Goal: Transaction & Acquisition: Purchase product/service

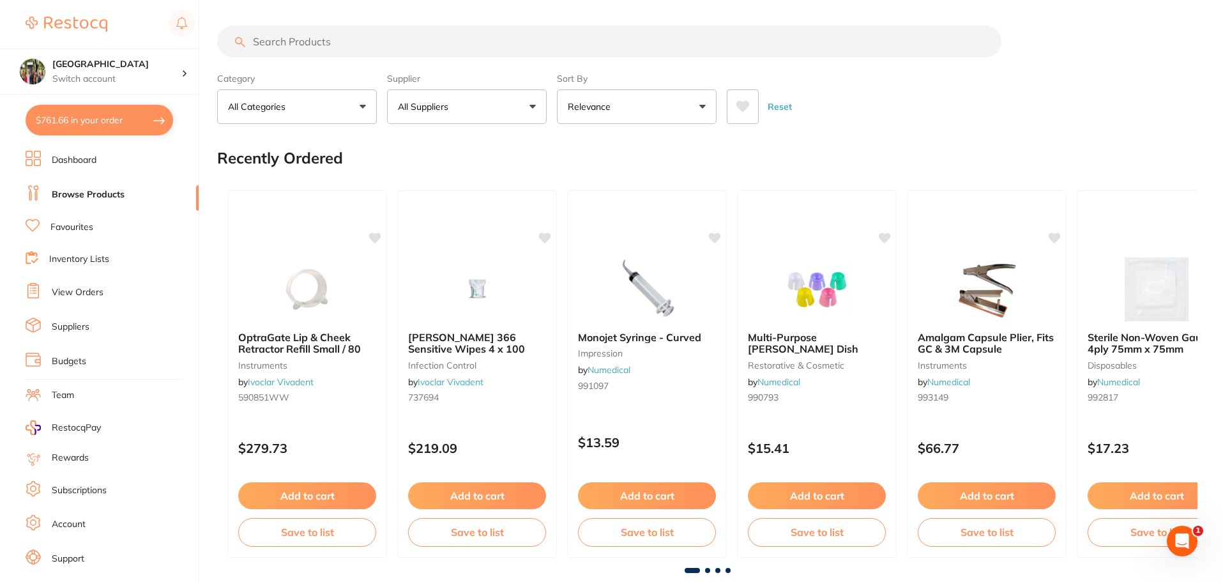
click at [76, 335] on li "Suppliers" at bounding box center [112, 326] width 173 height 19
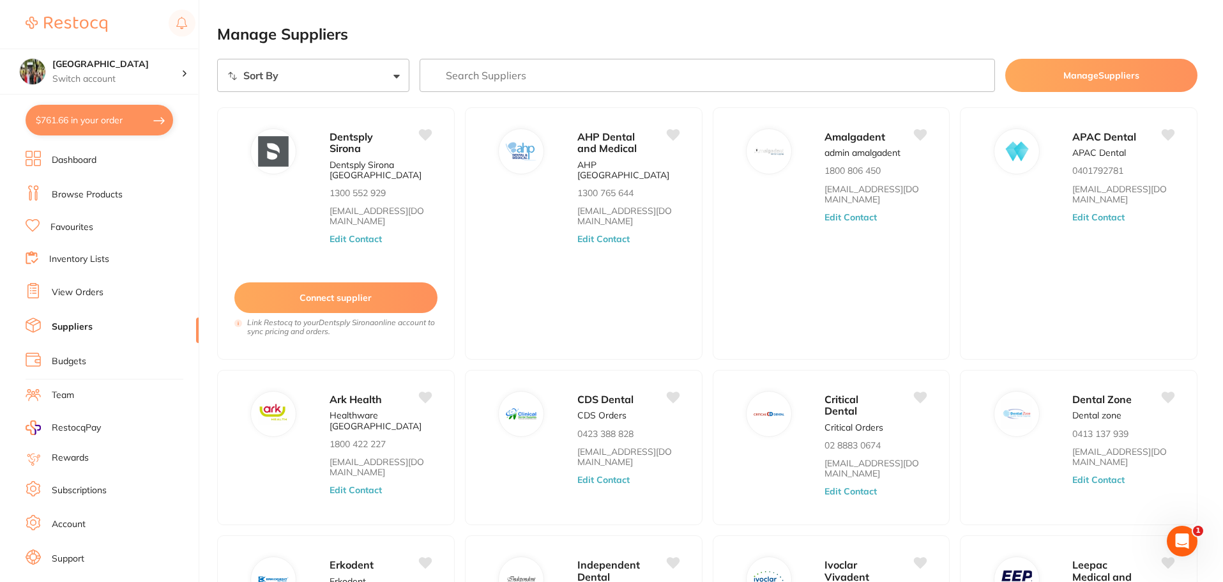
click at [499, 78] on input "search" at bounding box center [707, 75] width 576 height 33
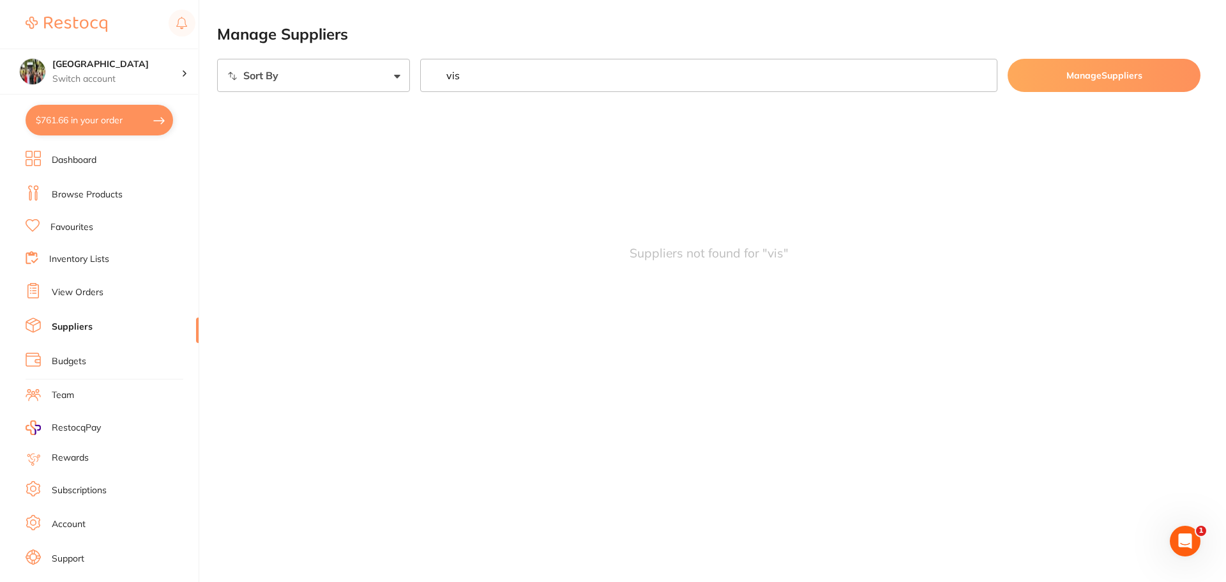
type input "vis"
click at [101, 194] on link "Browse Products" at bounding box center [87, 194] width 71 height 13
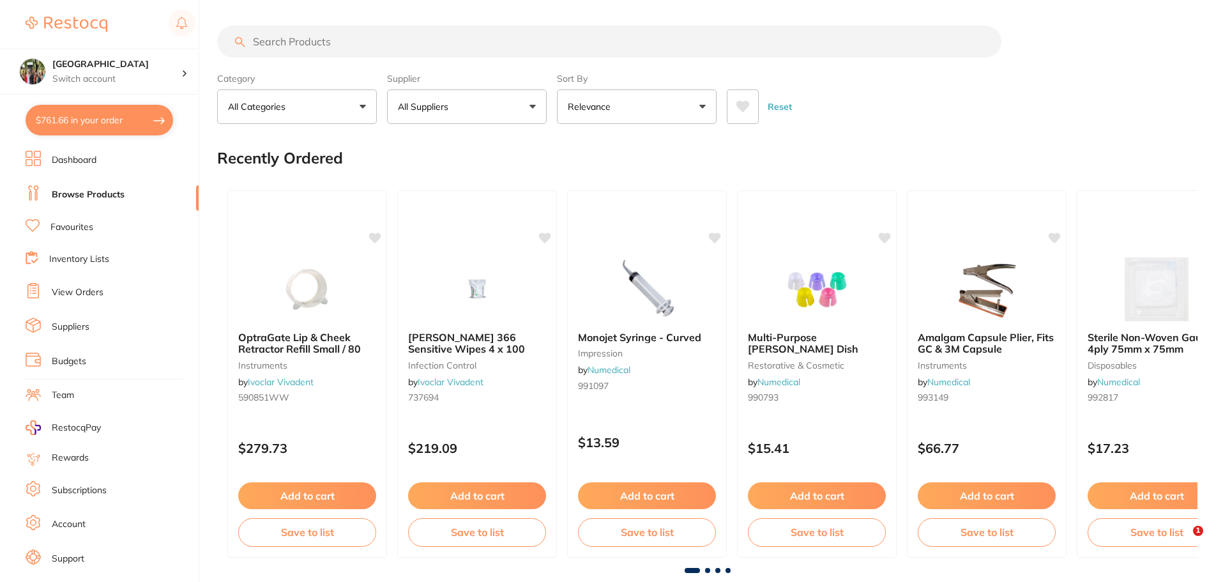
click at [344, 43] on input "search" at bounding box center [609, 42] width 784 height 32
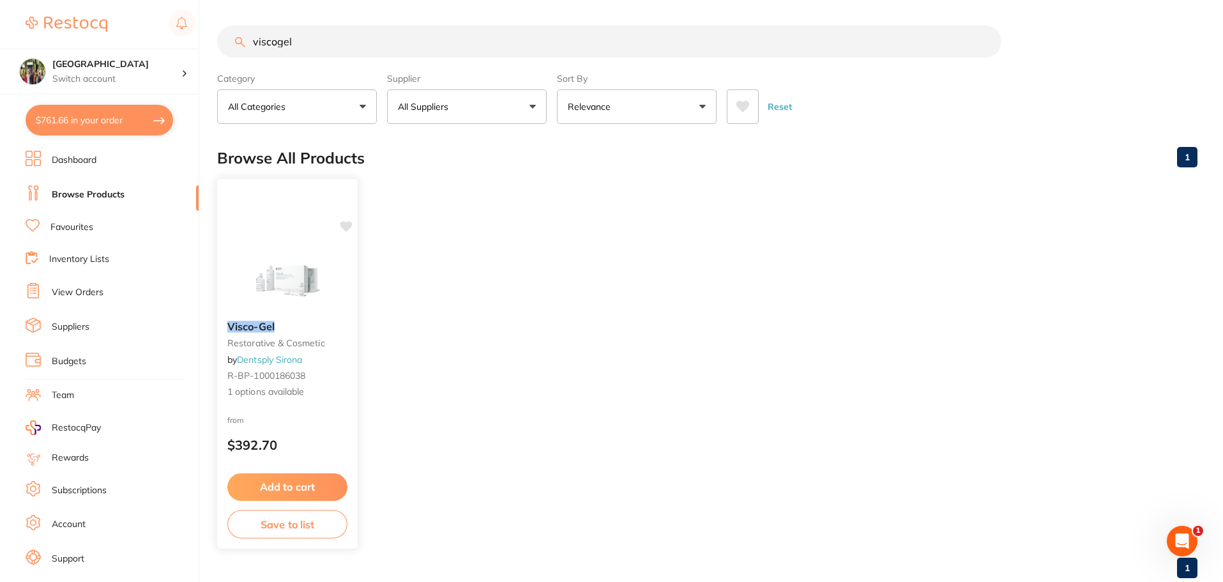
type input "viscogel"
click at [309, 237] on div "Visco-Gel restorative & cosmetic by Dentsply Sirona R-BP-1000186038 1 options a…" at bounding box center [287, 363] width 142 height 371
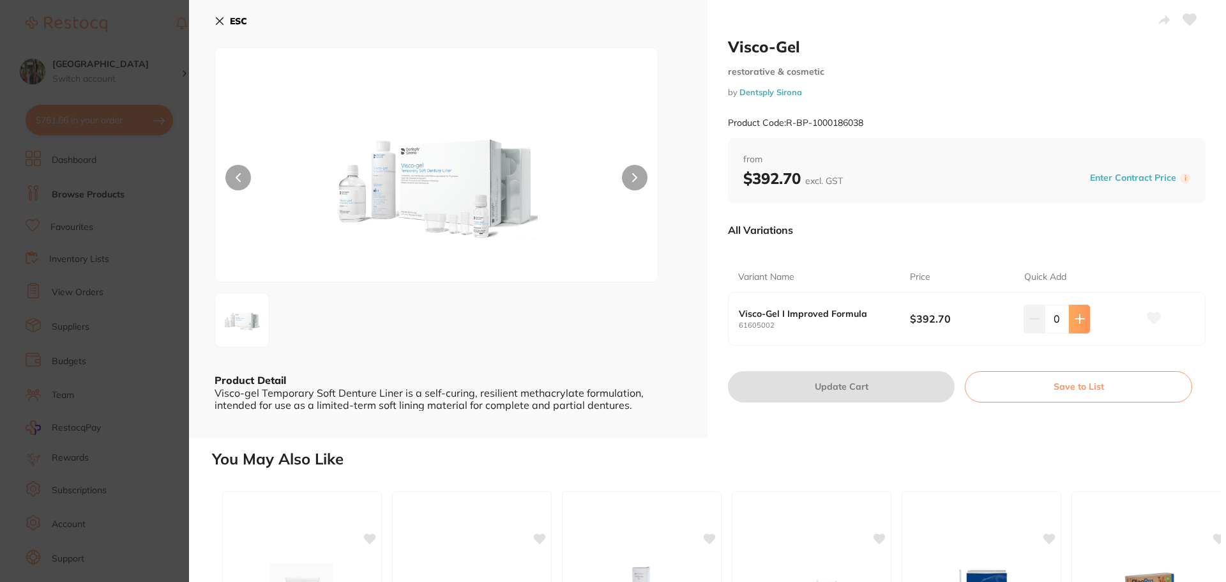
click at [1080, 324] on button at bounding box center [1079, 319] width 21 height 28
type input "1"
click at [850, 380] on button "Update Cart" at bounding box center [841, 386] width 227 height 31
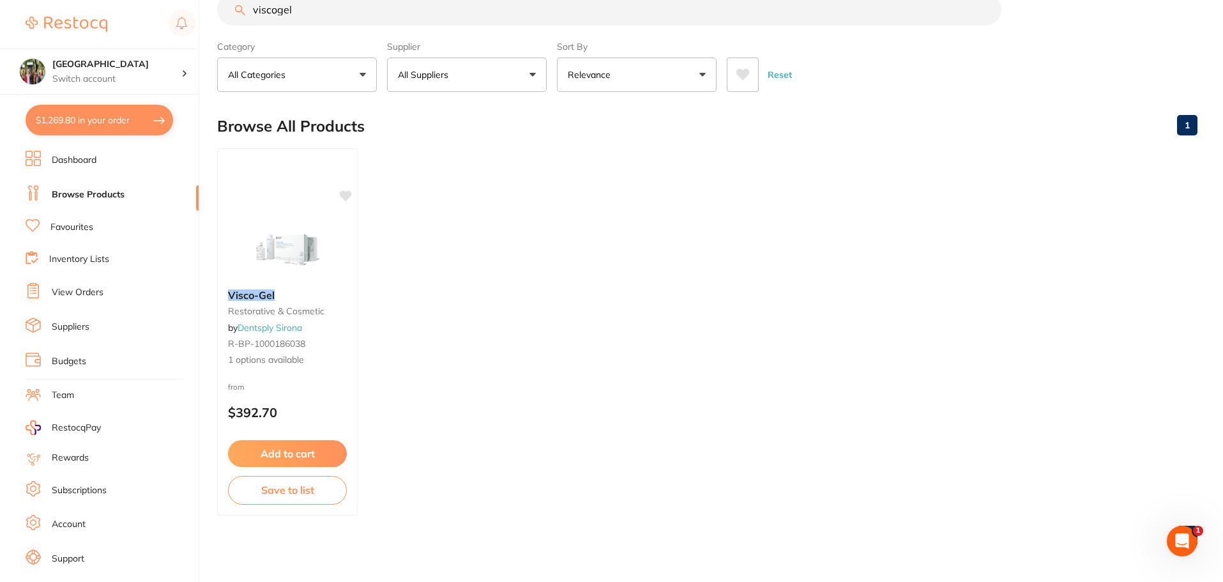
click at [109, 115] on button "$1,269.80 in your order" at bounding box center [99, 120] width 147 height 31
checkbox input "true"
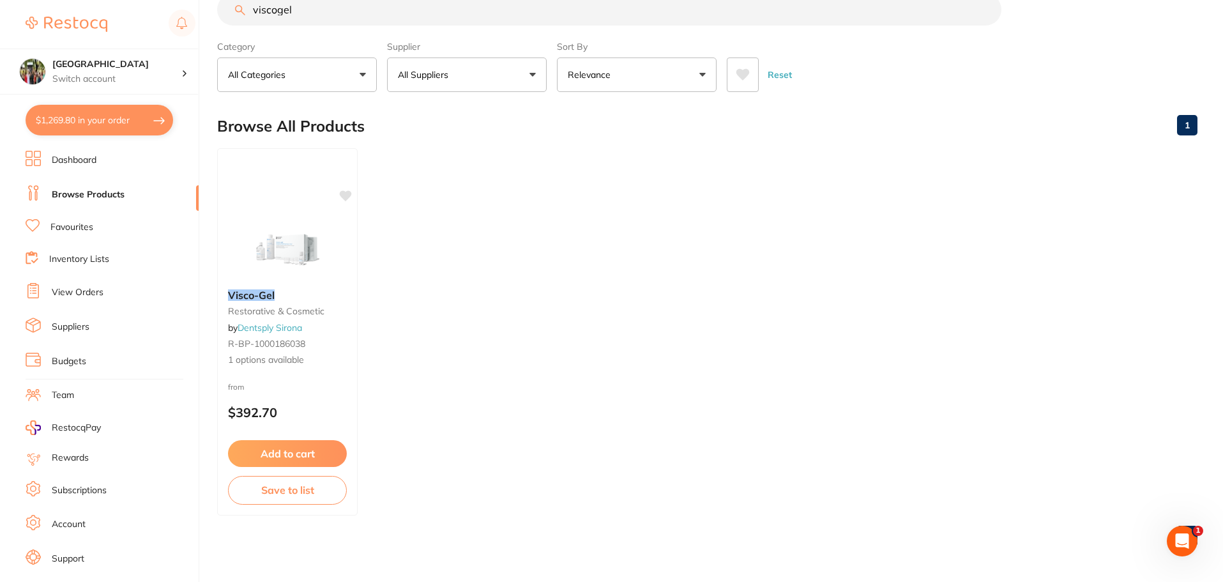
checkbox input "true"
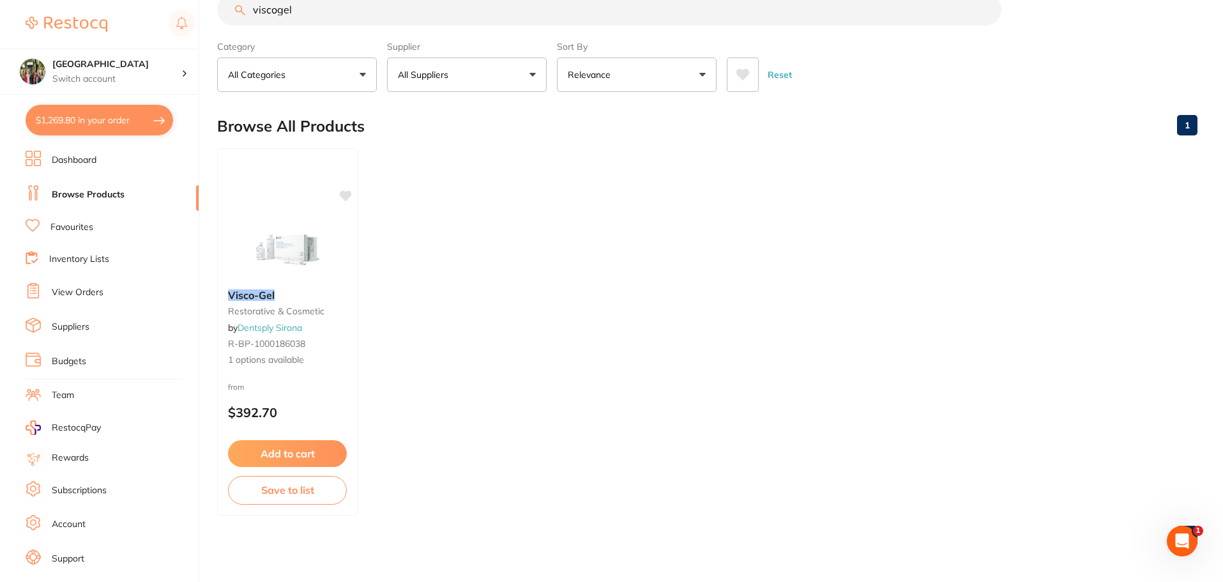
checkbox input "true"
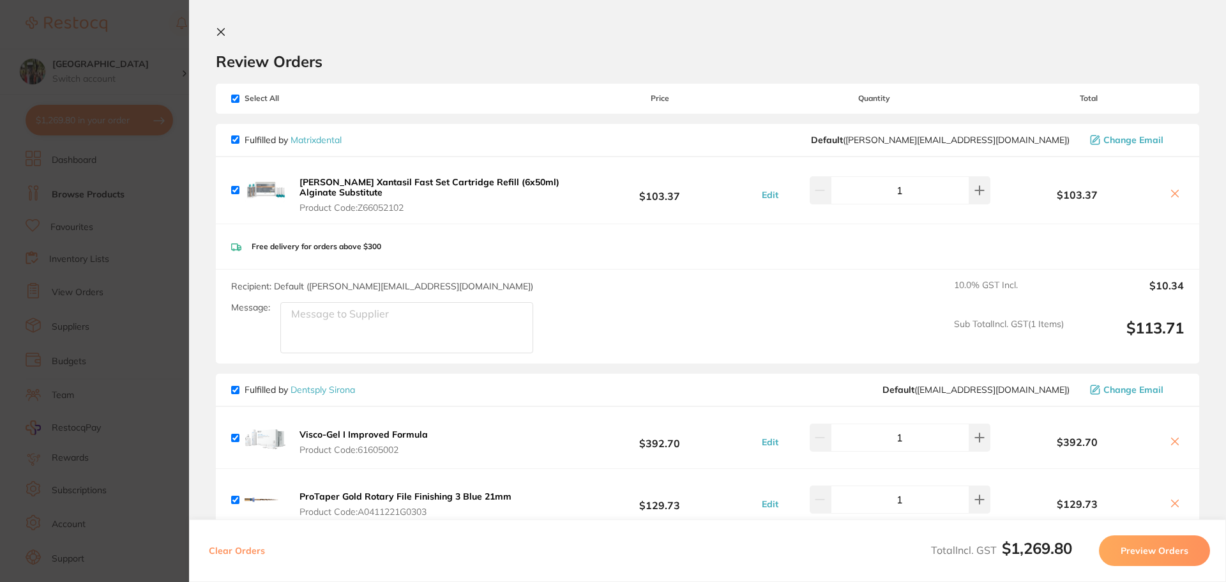
click at [224, 33] on icon at bounding box center [221, 32] width 10 height 10
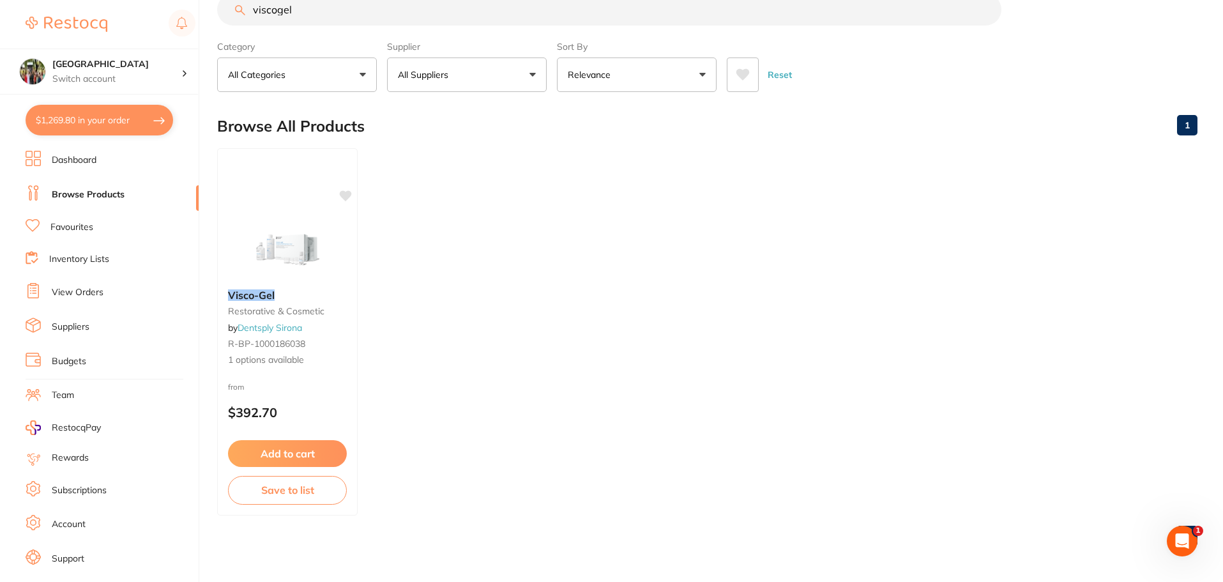
click at [84, 123] on button "$1,269.80 in your order" at bounding box center [99, 120] width 147 height 31
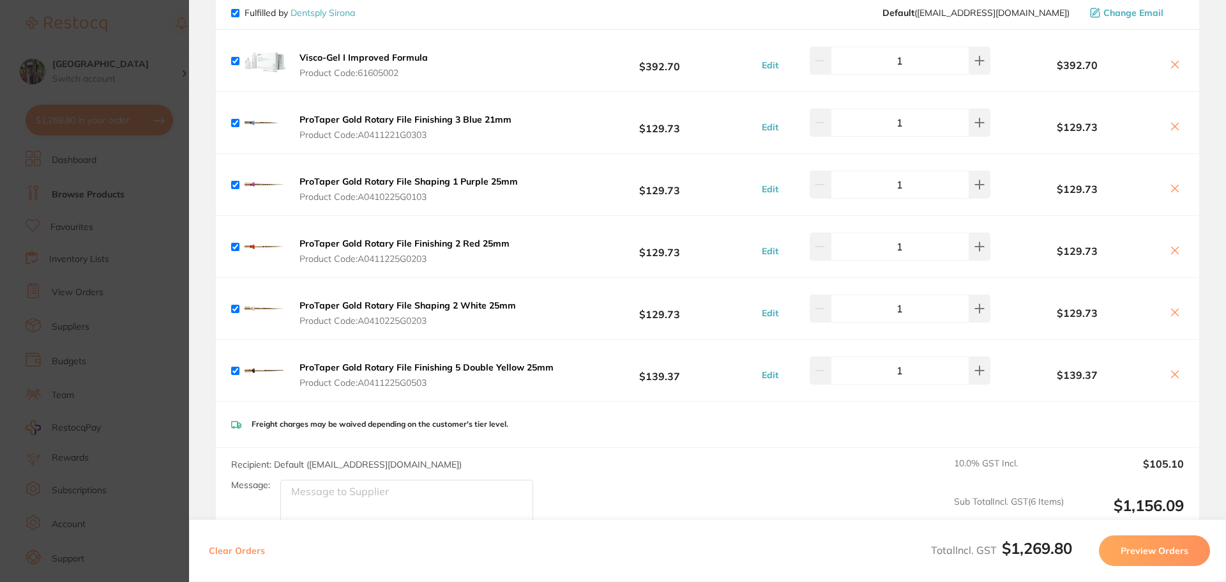
scroll to position [378, 0]
